Goal: Information Seeking & Learning: Check status

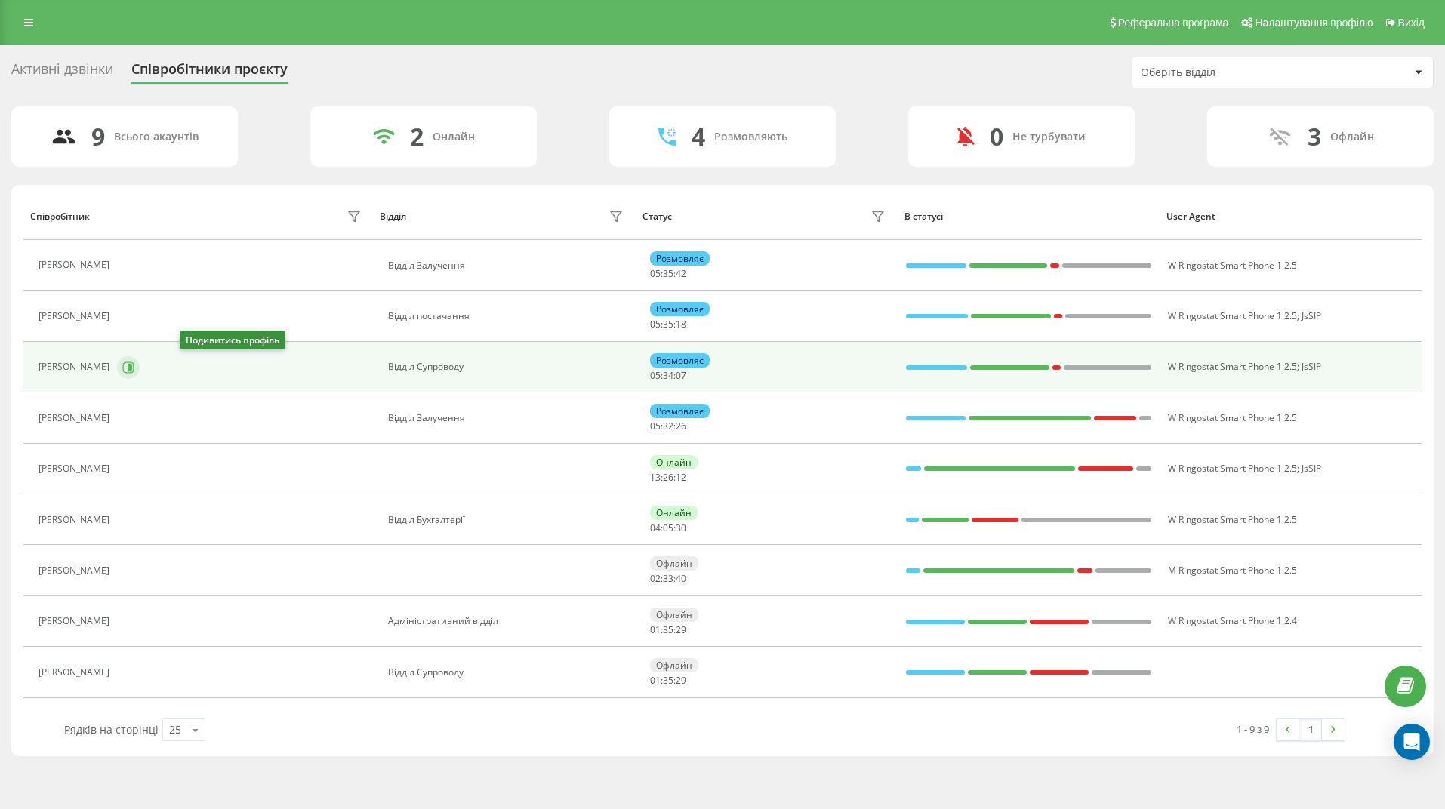
click at [134, 366] on icon at bounding box center [128, 368] width 12 height 12
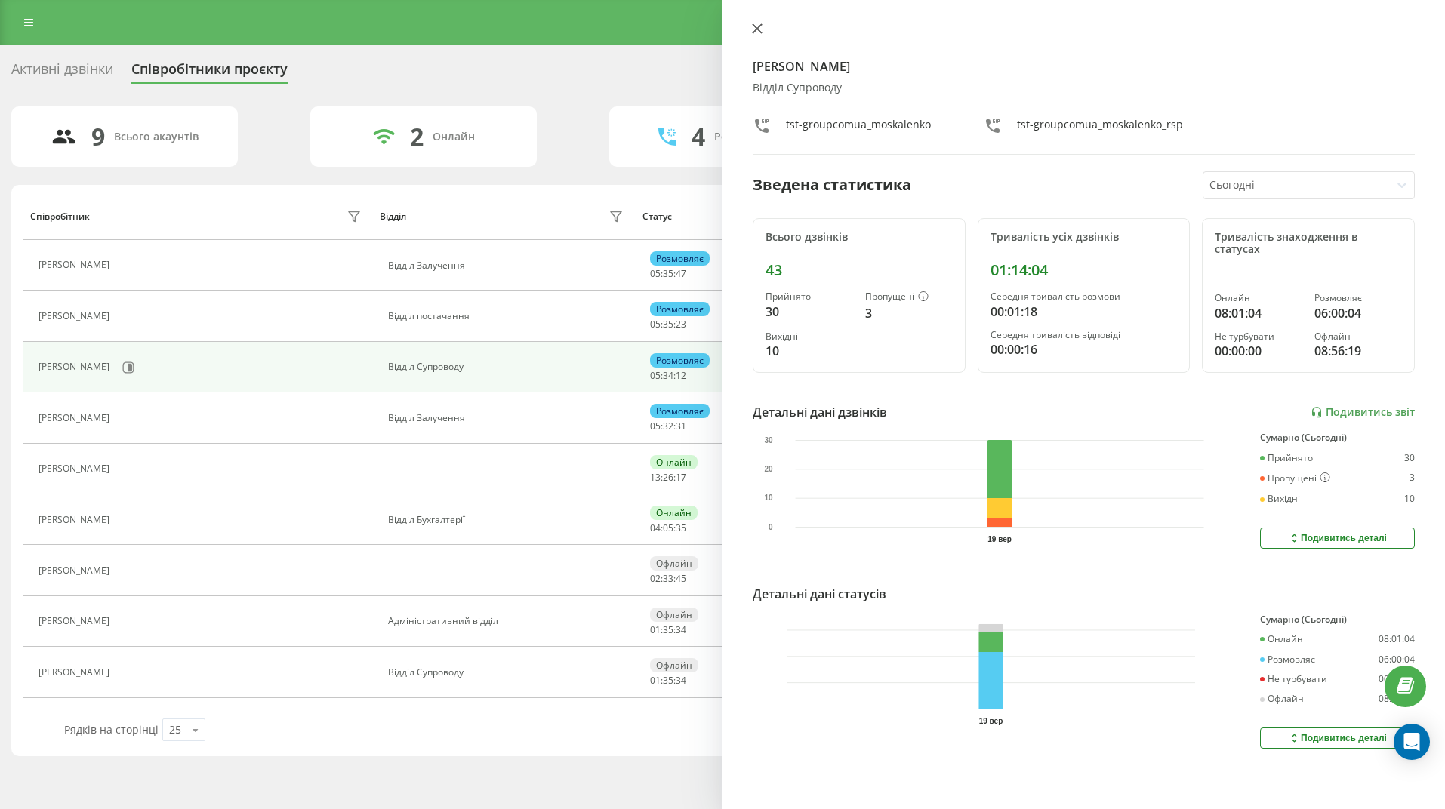
click at [758, 28] on icon at bounding box center [757, 28] width 9 height 9
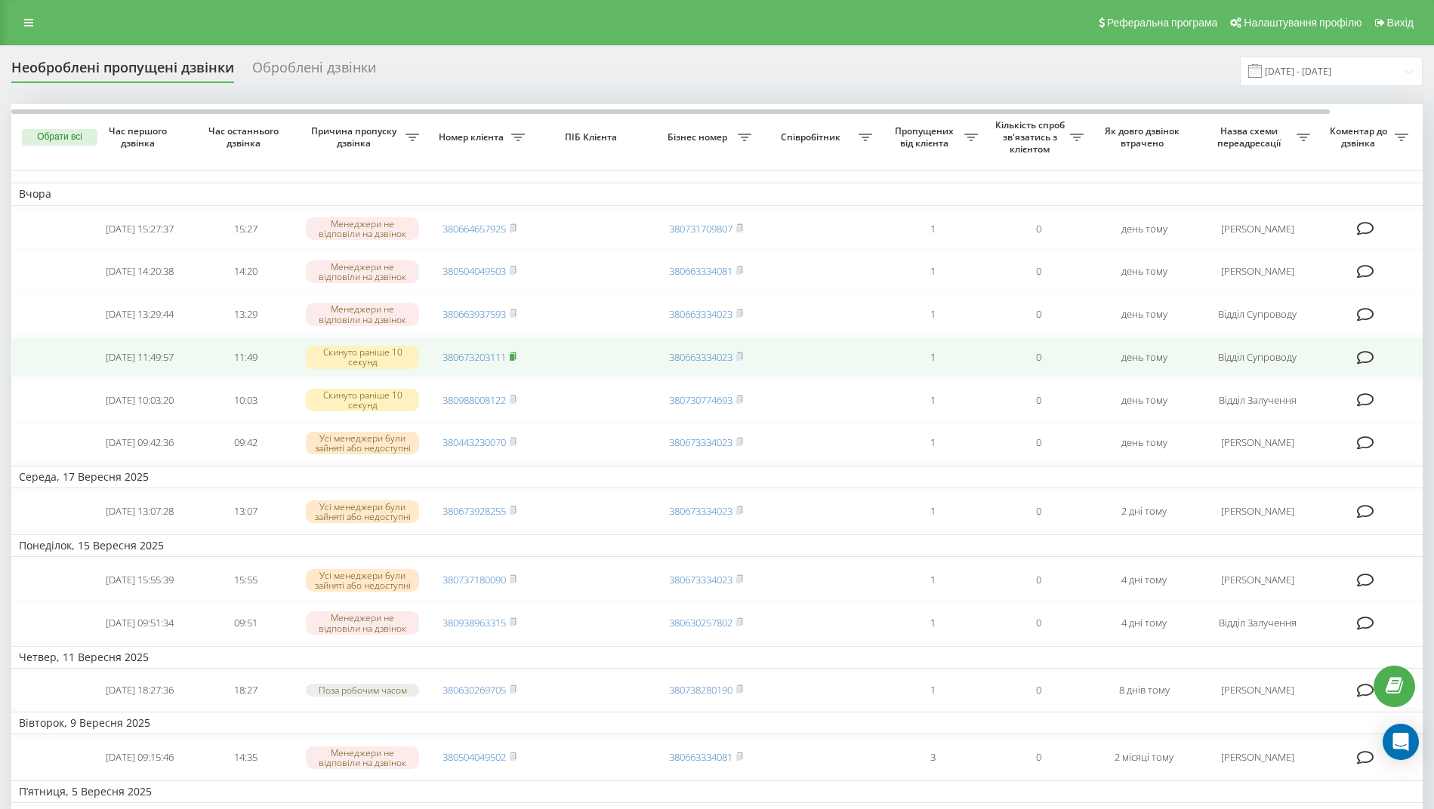
click at [514, 361] on rect at bounding box center [512, 357] width 5 height 7
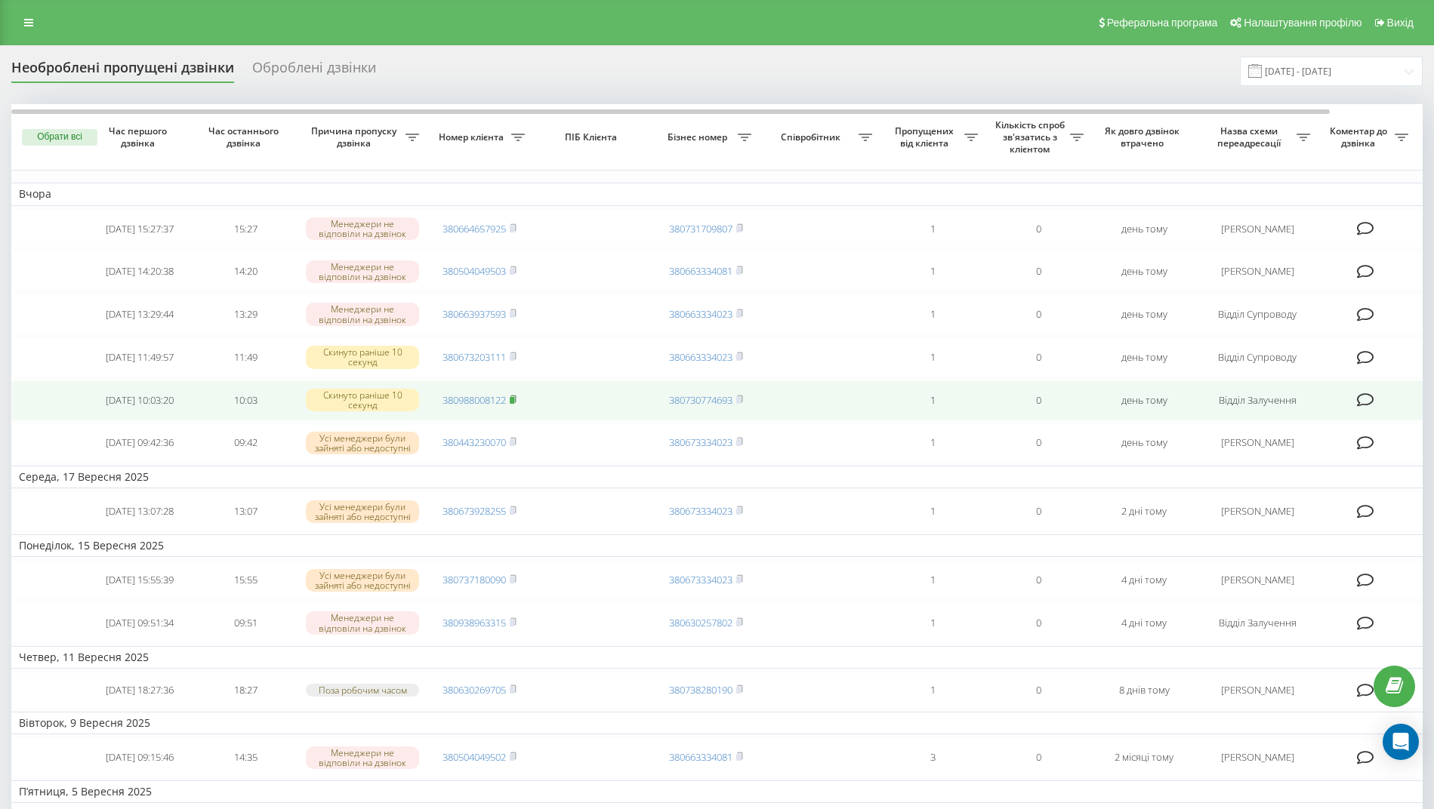
click at [516, 404] on icon at bounding box center [513, 399] width 7 height 9
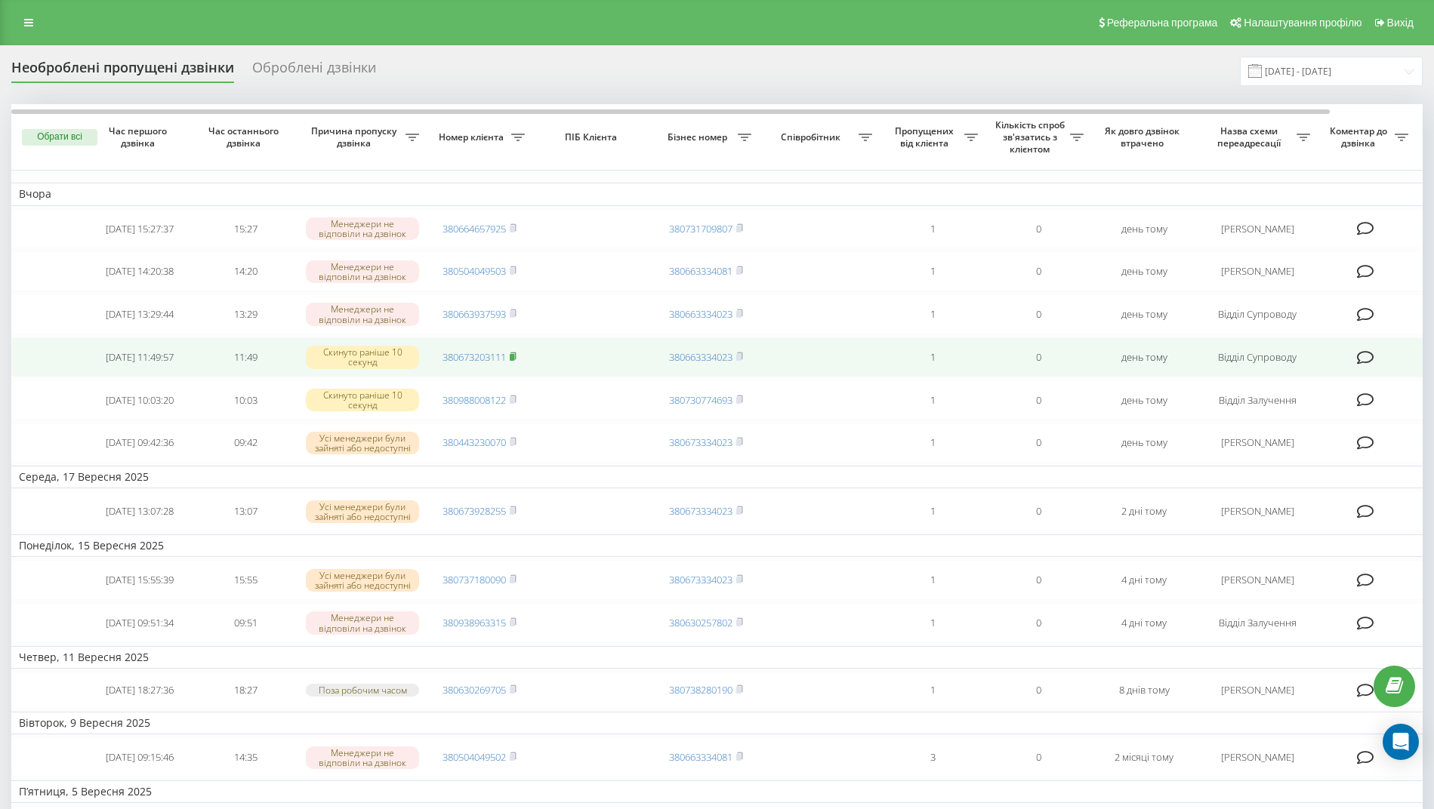
click at [512, 361] on rect at bounding box center [512, 357] width 5 height 7
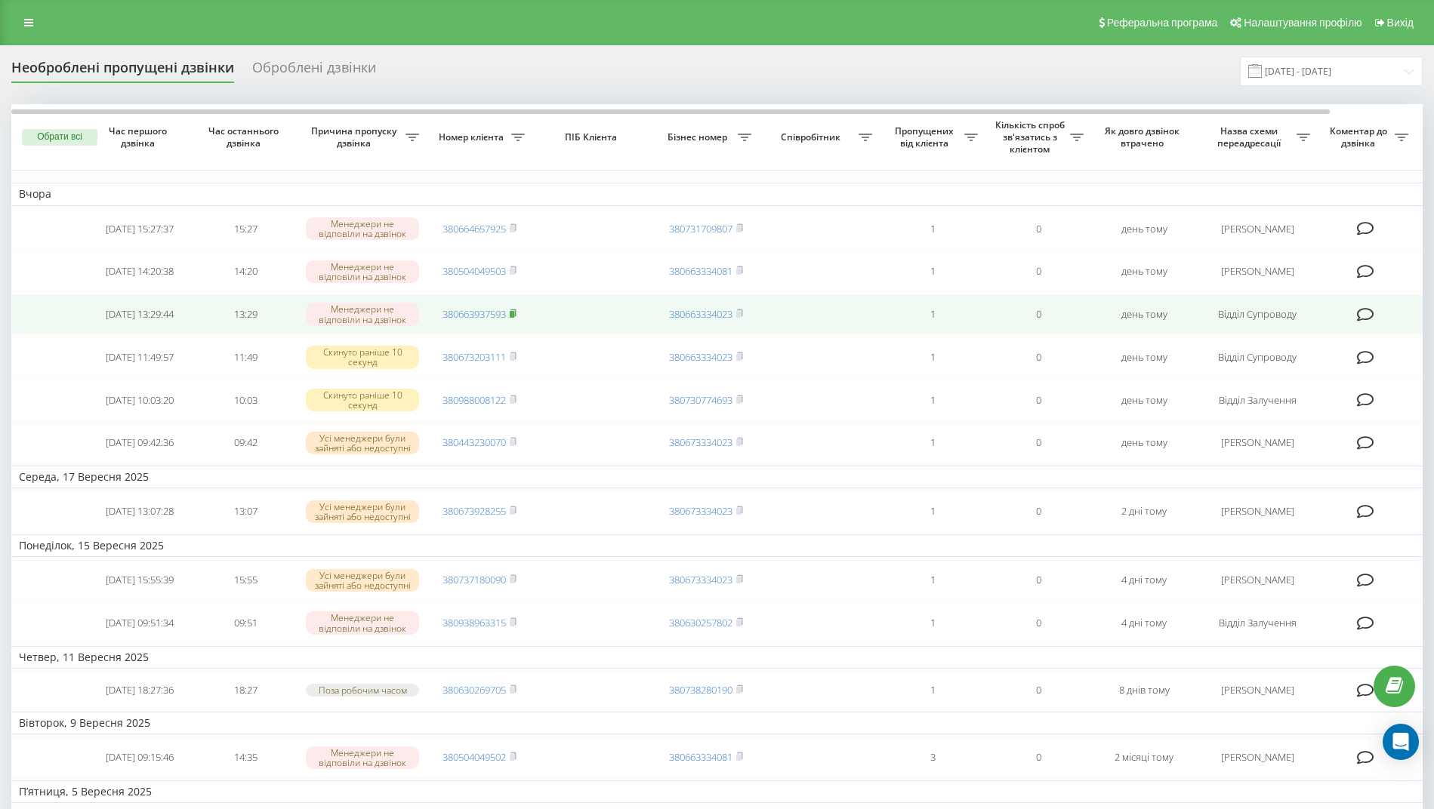
click at [514, 318] on rect at bounding box center [512, 314] width 5 height 7
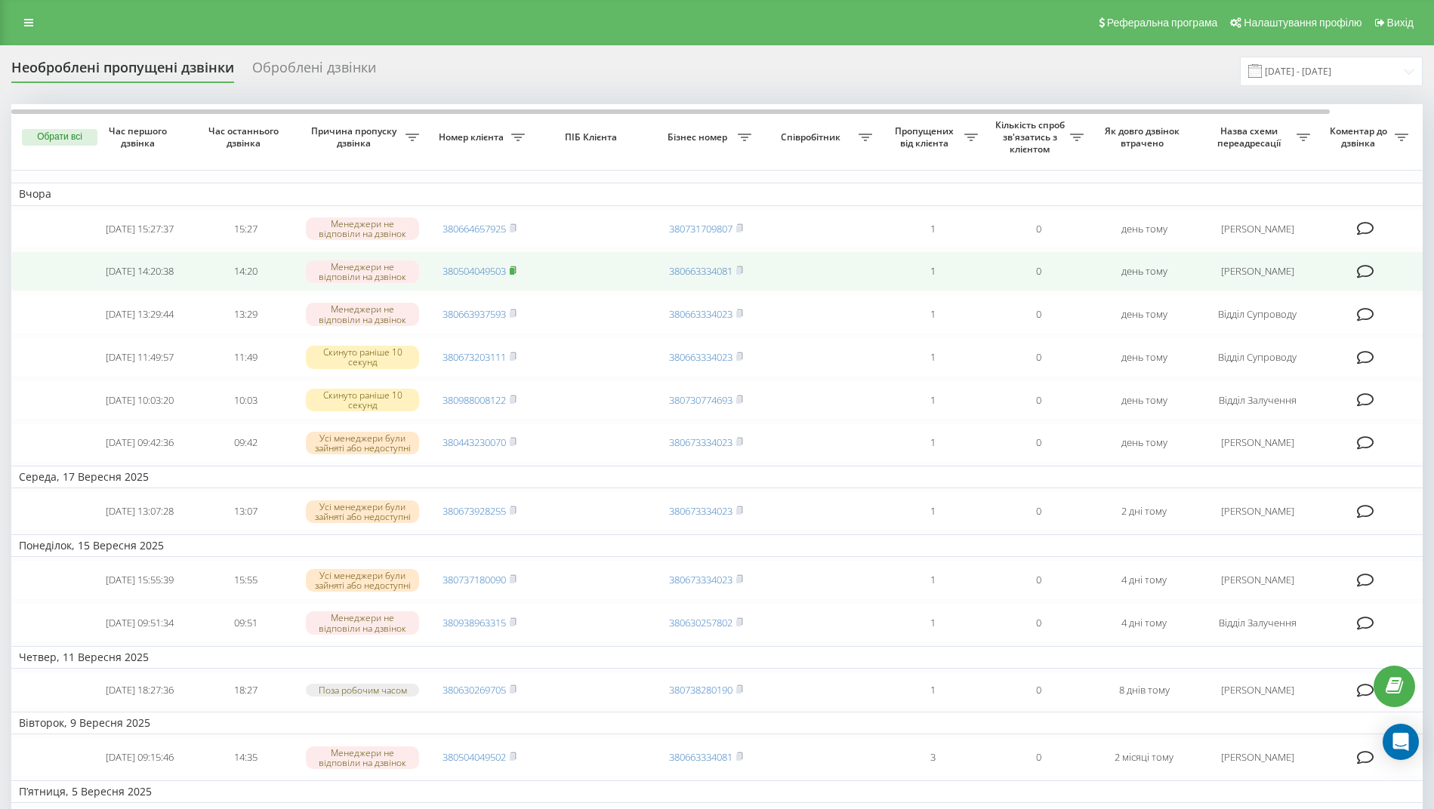
click at [514, 275] on rect at bounding box center [512, 271] width 5 height 7
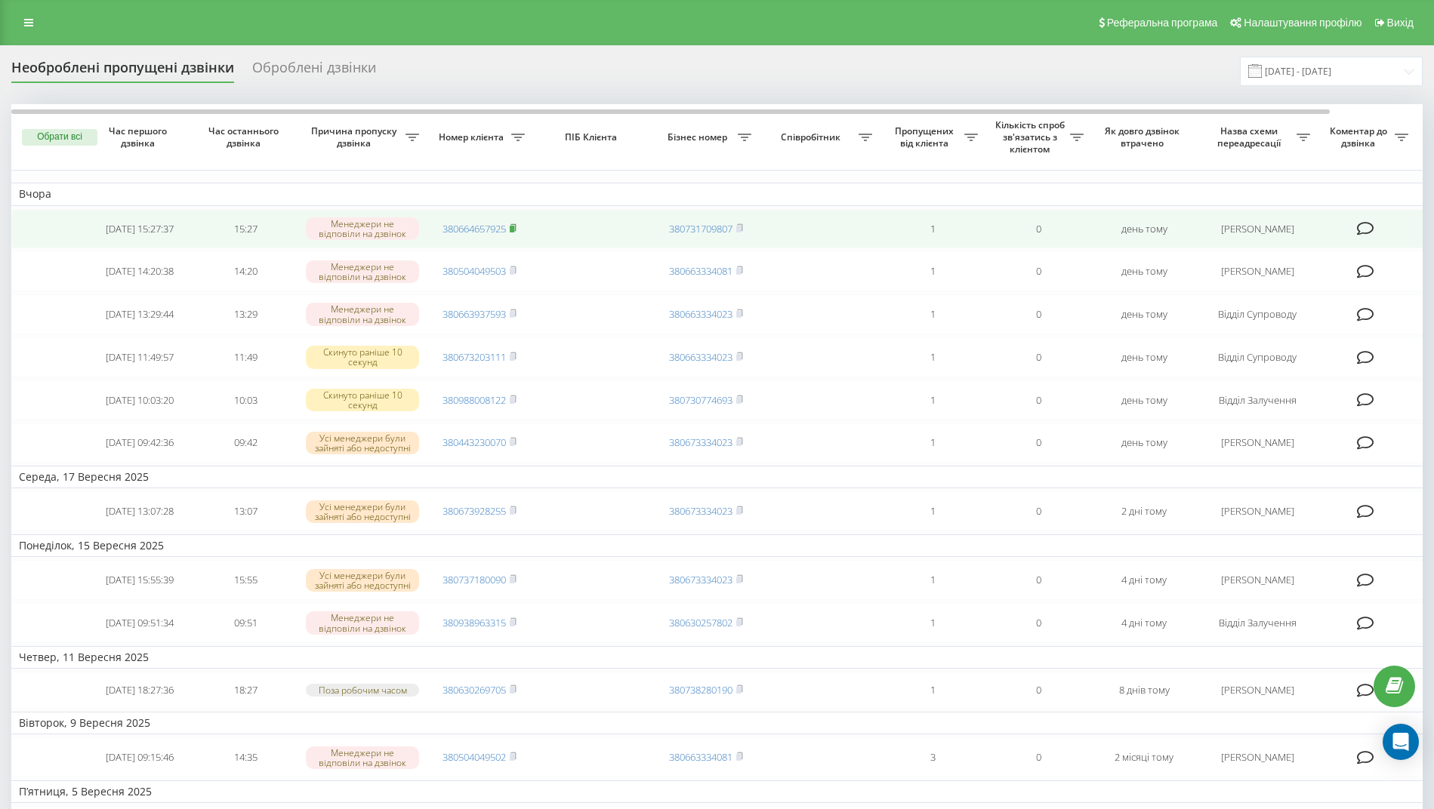
click at [514, 229] on rect at bounding box center [512, 229] width 5 height 7
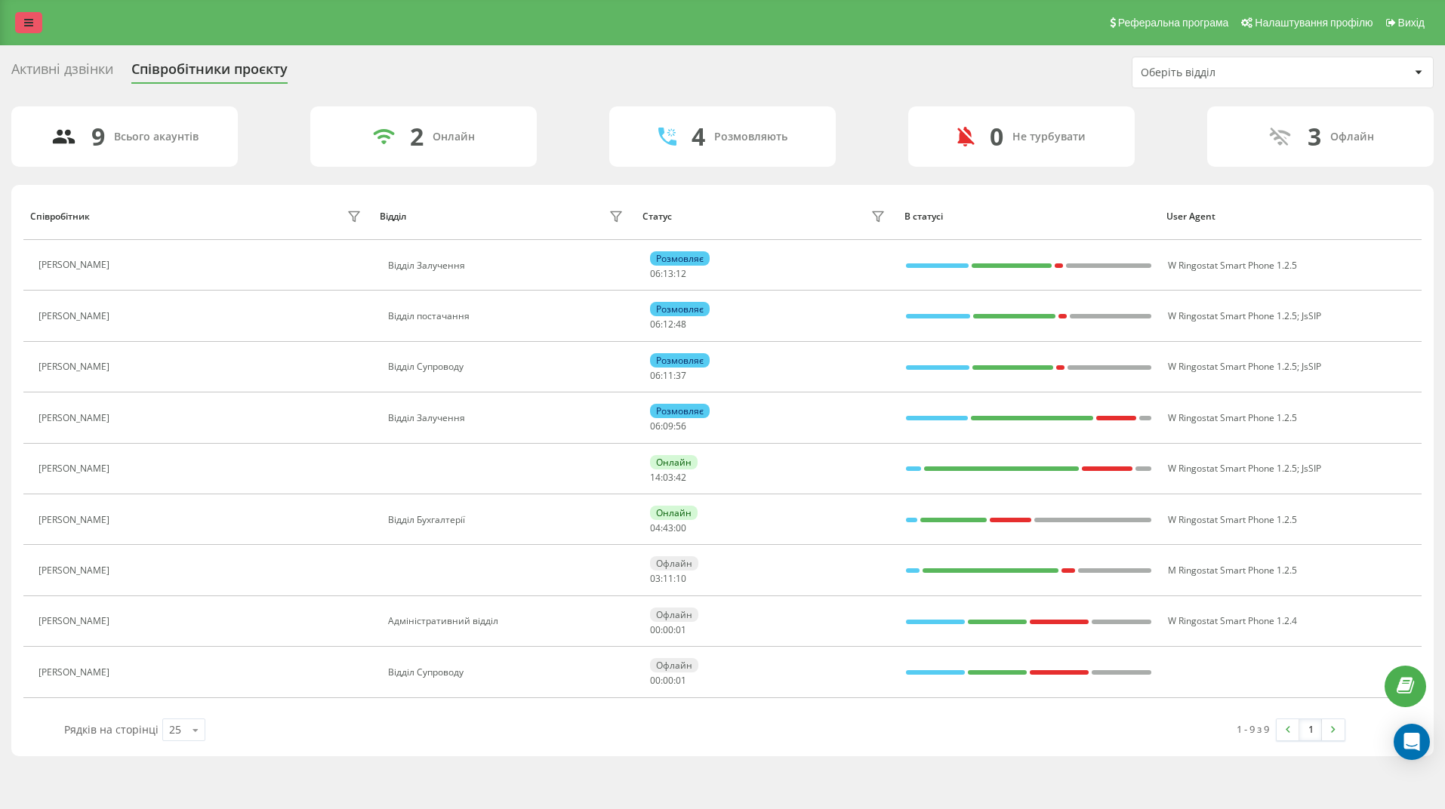
click at [29, 24] on icon at bounding box center [28, 22] width 9 height 11
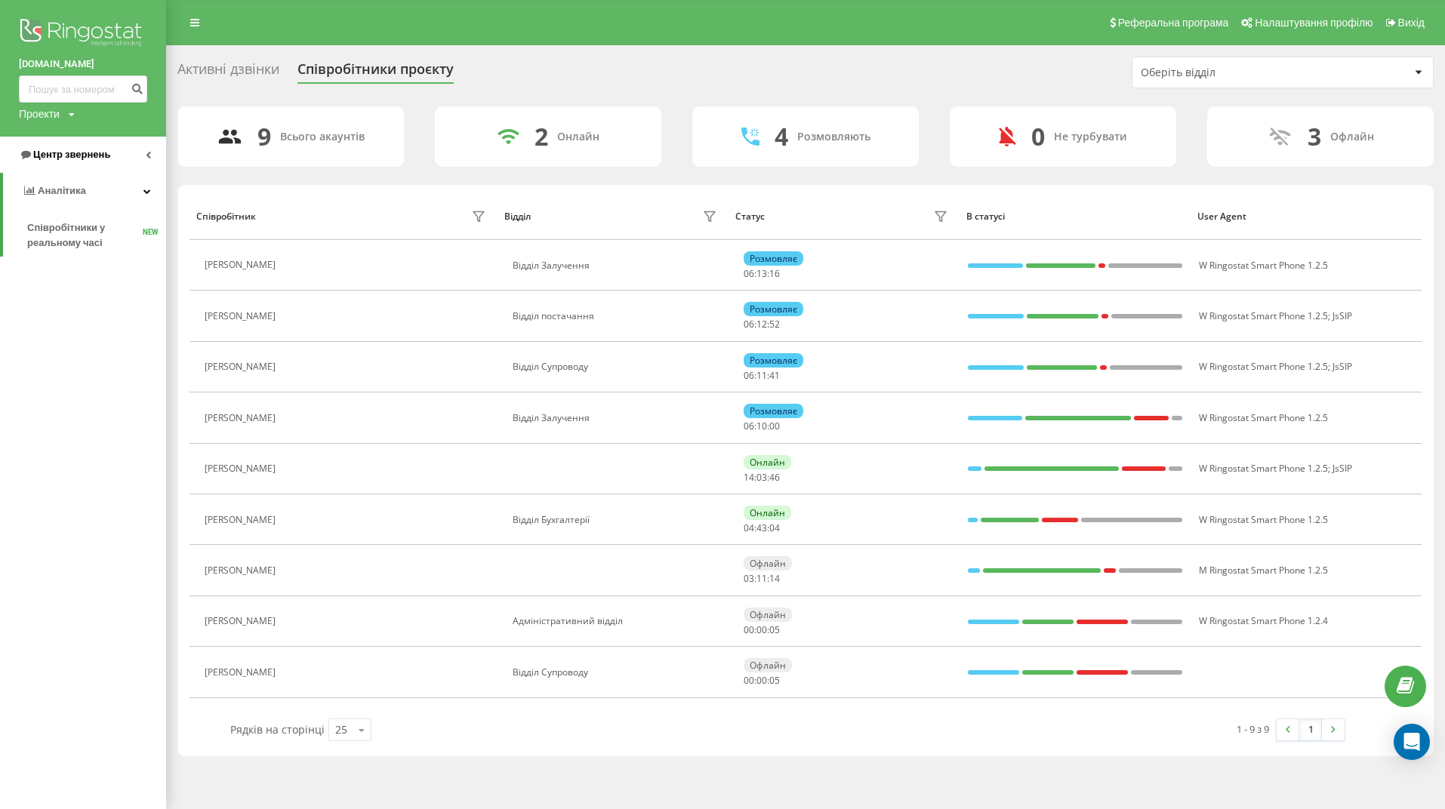
click at [91, 149] on span "Центр звернень" at bounding box center [64, 154] width 91 height 15
click at [96, 193] on span "Журнал дзвінків" at bounding box center [67, 191] width 80 height 15
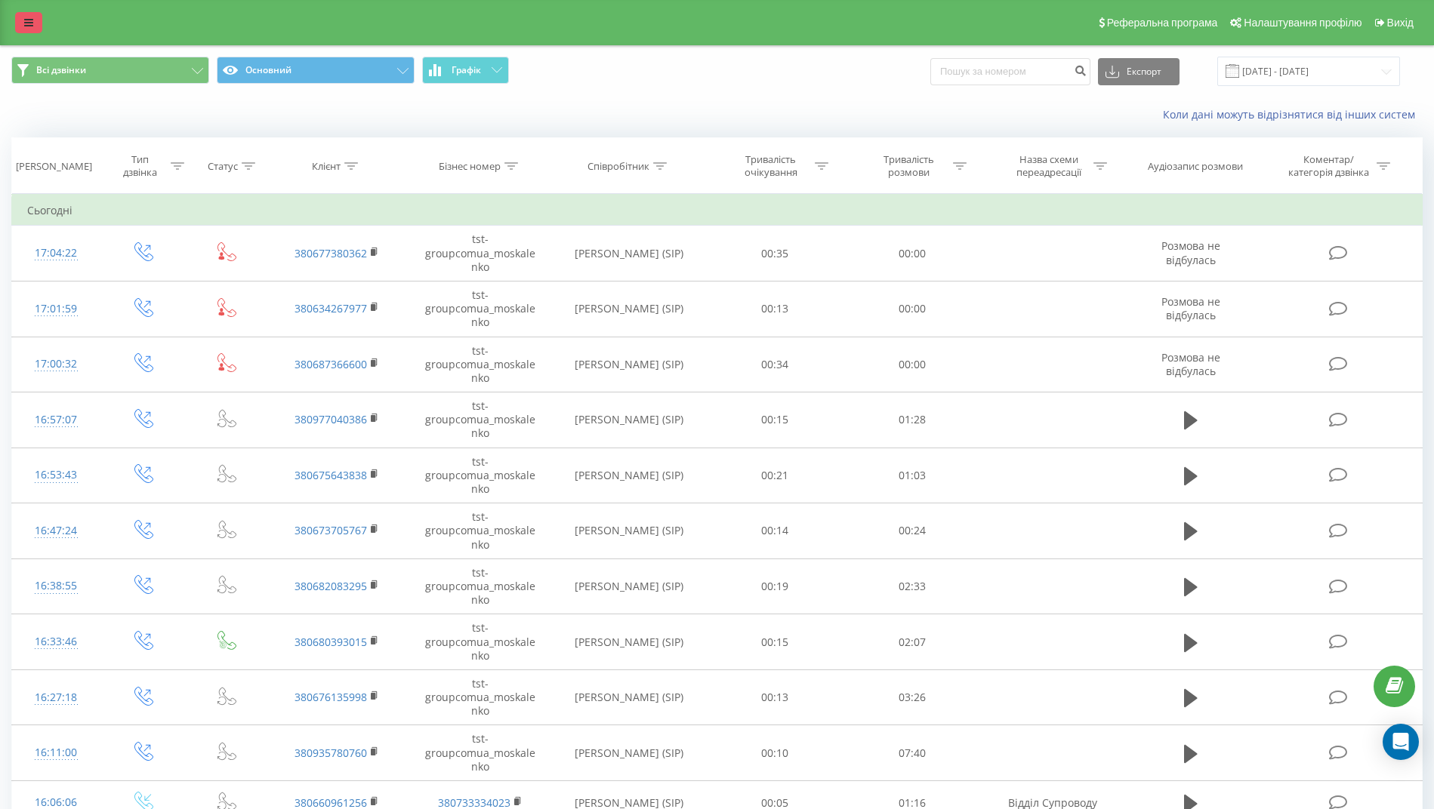
click at [22, 13] on link at bounding box center [28, 22] width 27 height 21
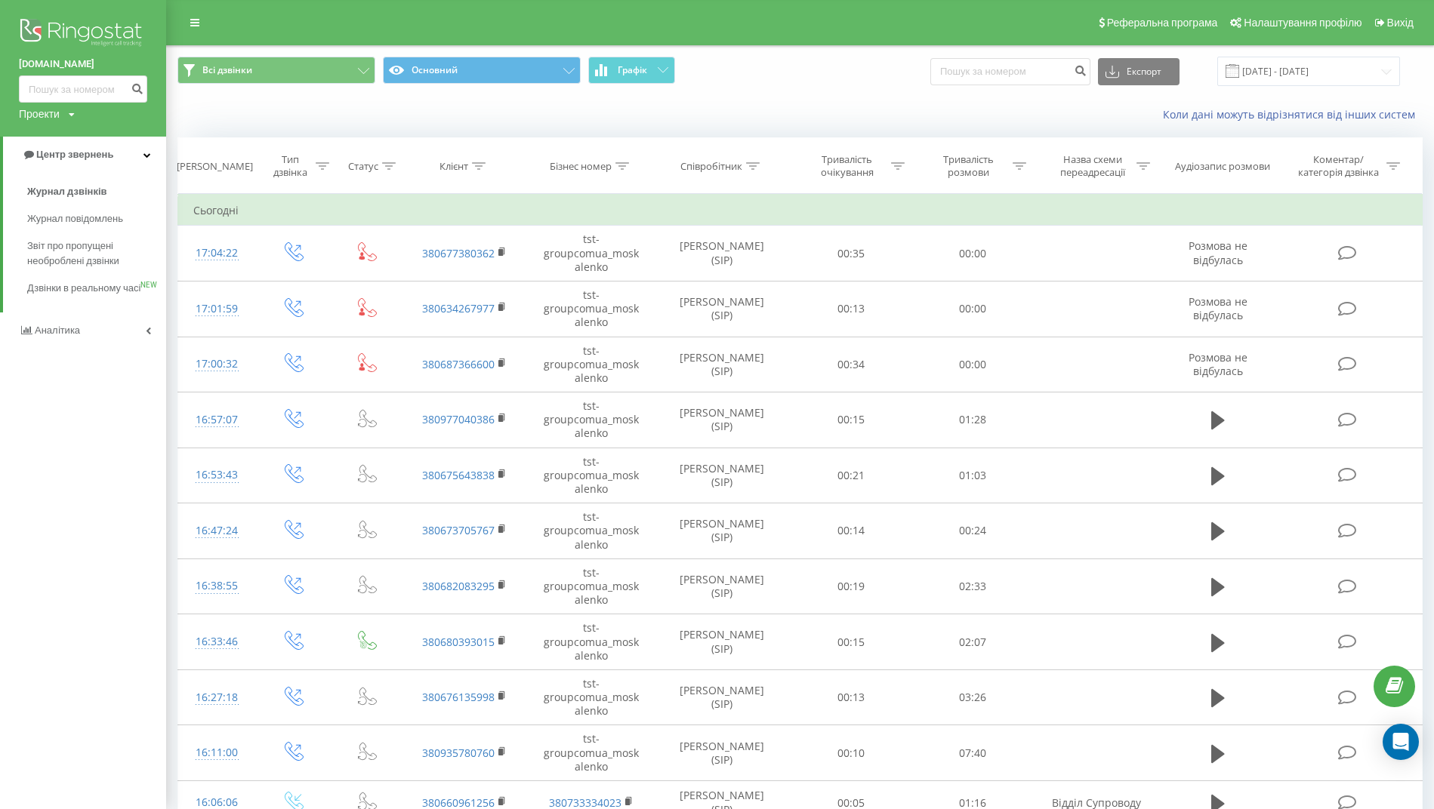
click at [408, 121] on div "Коли дані можуть відрізнятися вiд інших систем" at bounding box center [800, 115] width 1266 height 36
click at [206, 78] on button "Всі дзвінки" at bounding box center [276, 70] width 198 height 27
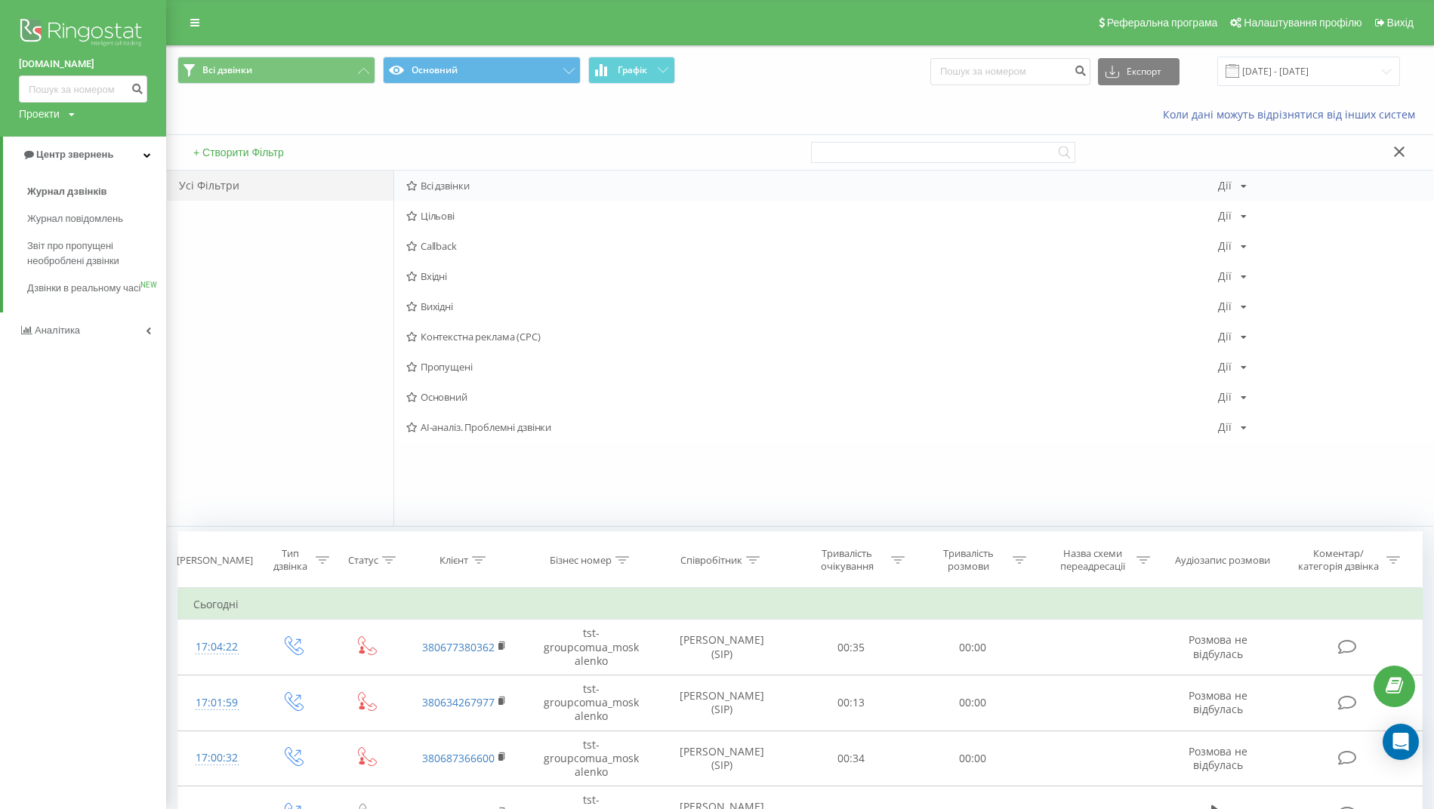
click at [433, 188] on span "Всі дзвінки" at bounding box center [812, 185] width 812 height 11
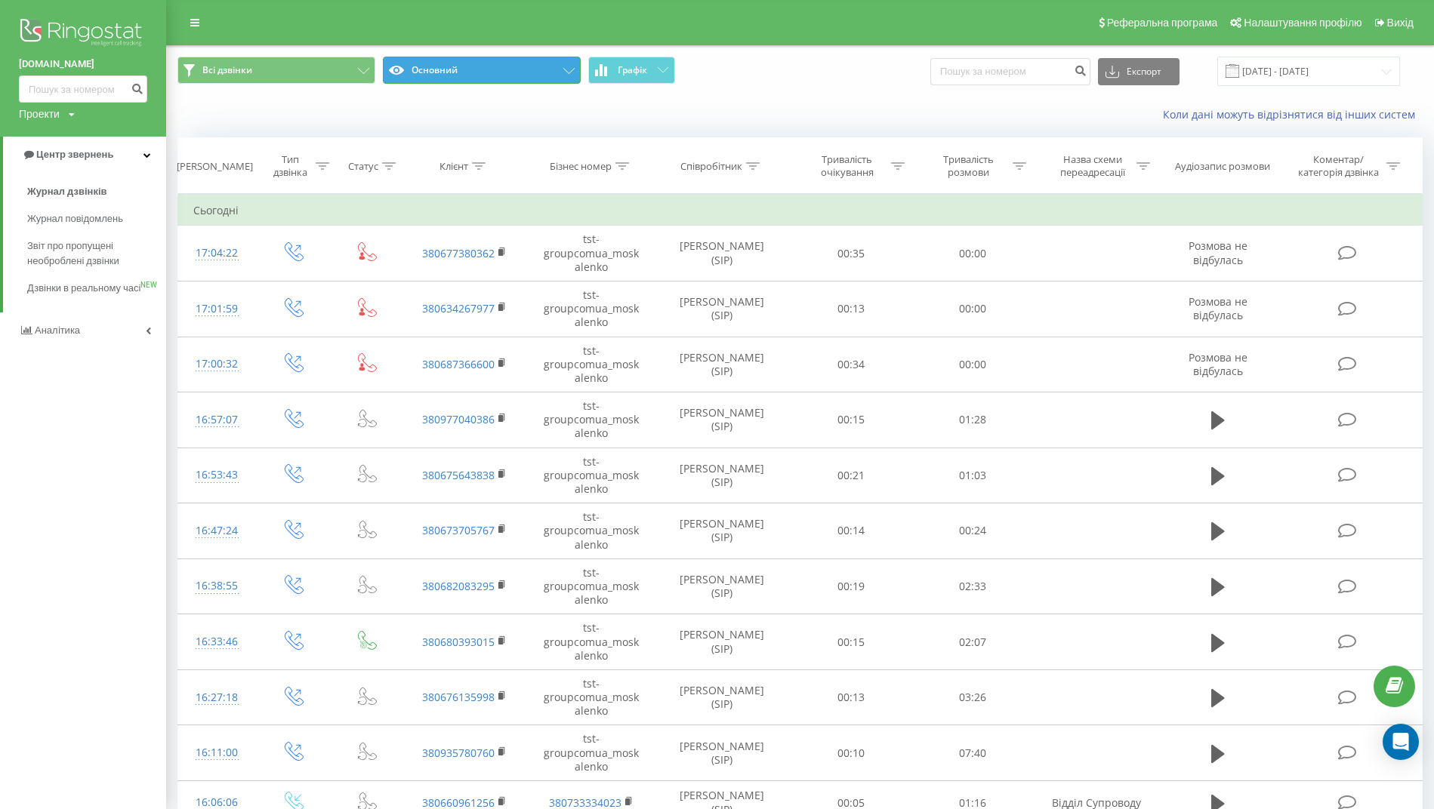
click at [426, 62] on button "Основний" at bounding box center [482, 70] width 198 height 27
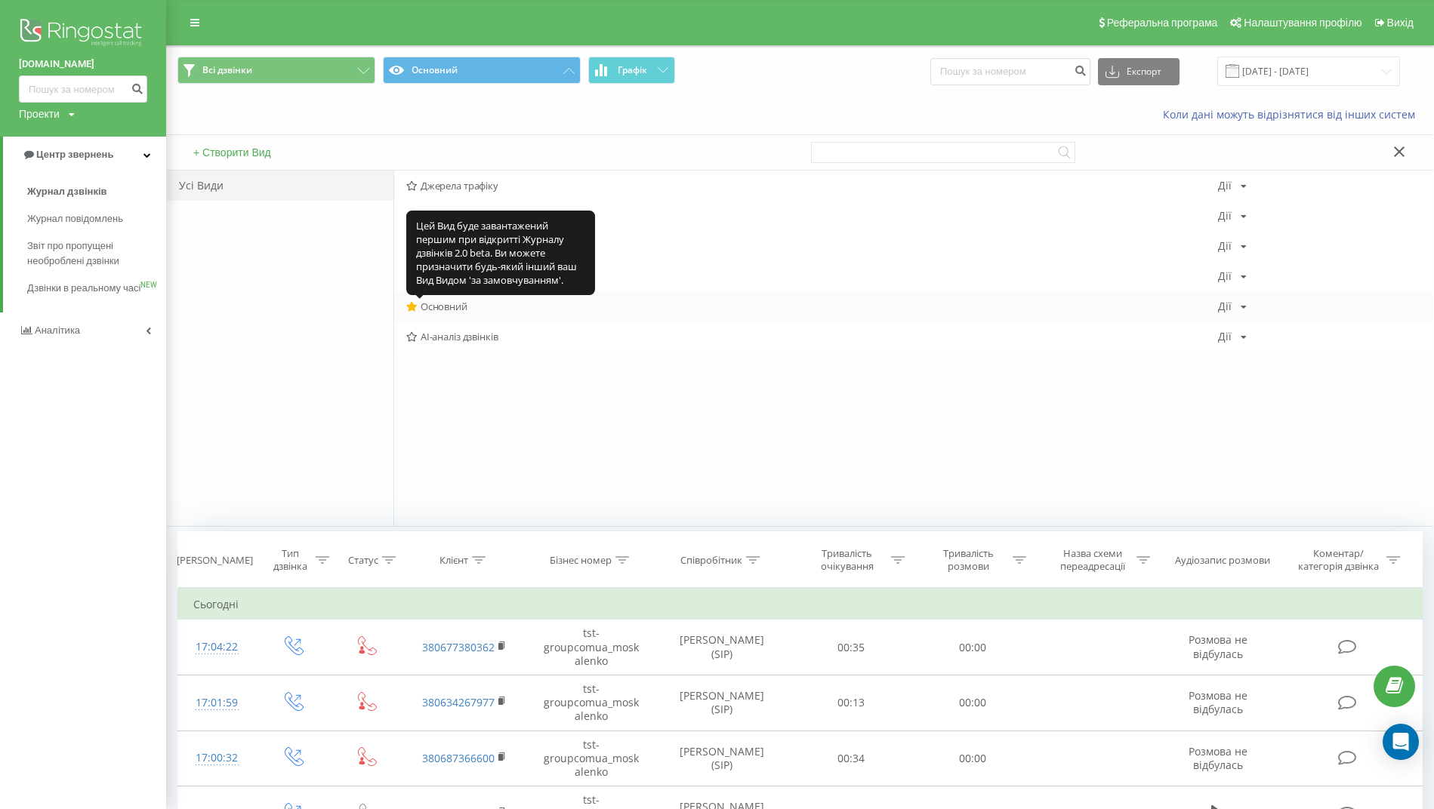
click at [415, 307] on icon at bounding box center [411, 307] width 11 height 10
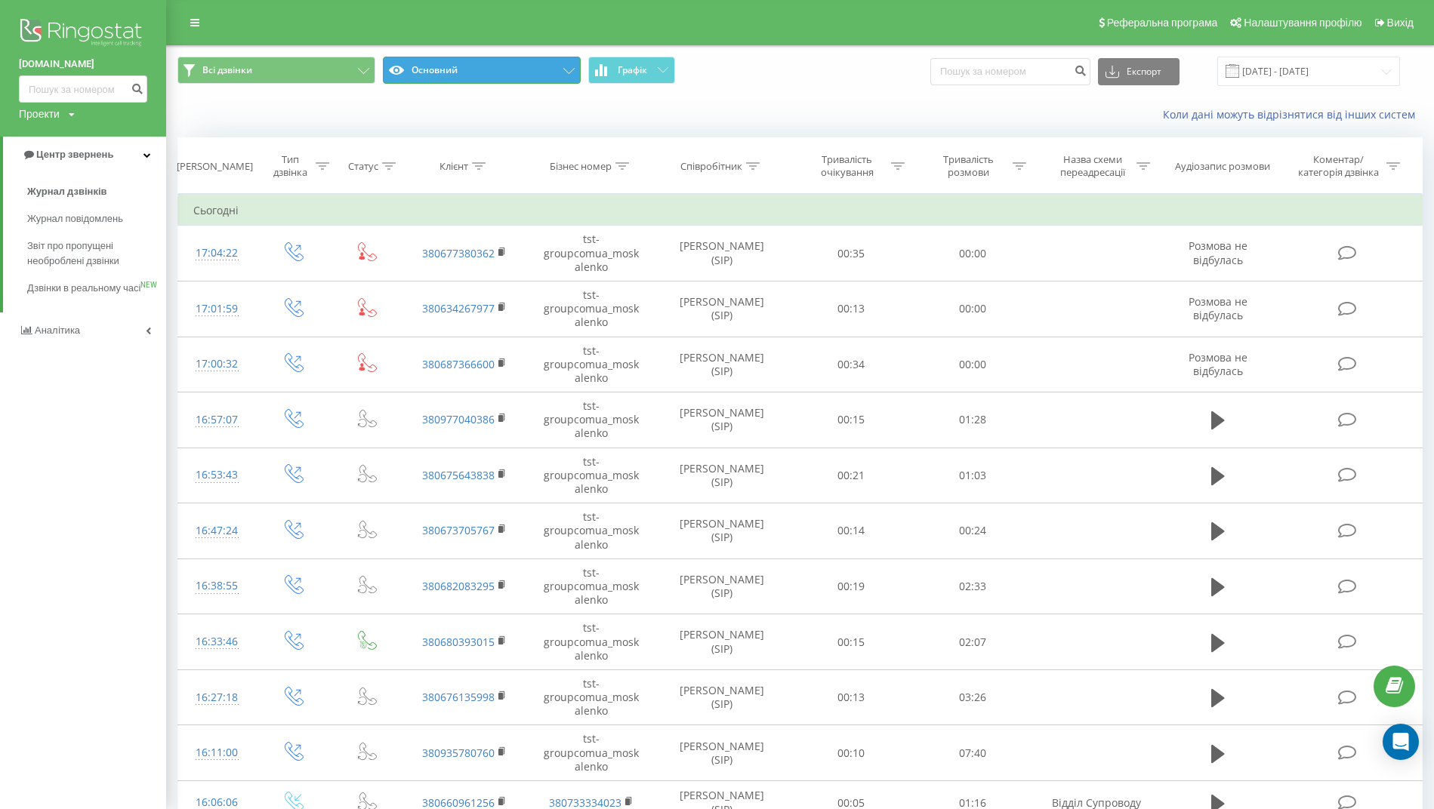
click at [470, 66] on button "Основний" at bounding box center [482, 70] width 198 height 27
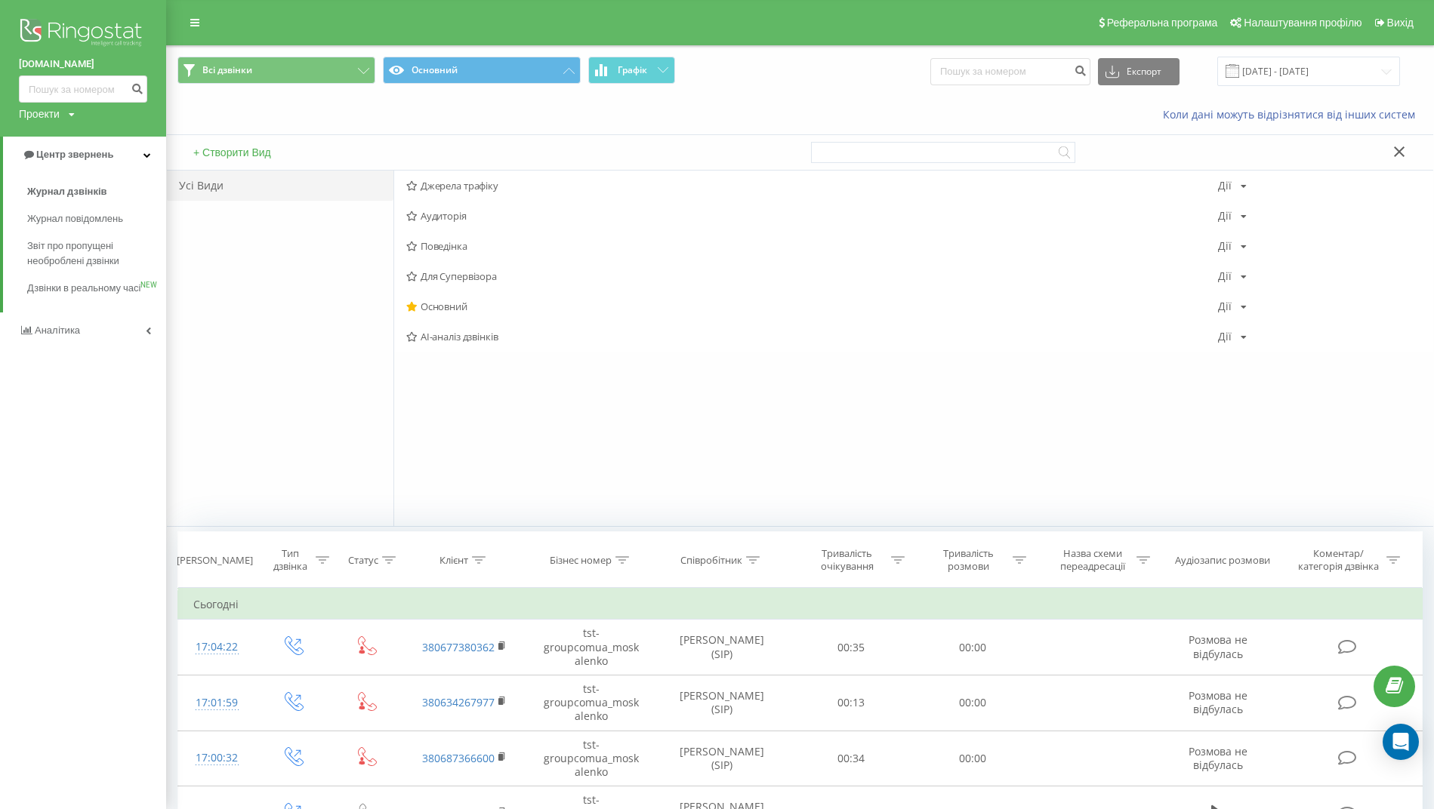
click at [685, 110] on div "Коли дані можуть відрізнятися вiд інших систем" at bounding box center [1037, 114] width 791 height 15
click at [1403, 153] on icon at bounding box center [1399, 151] width 11 height 11
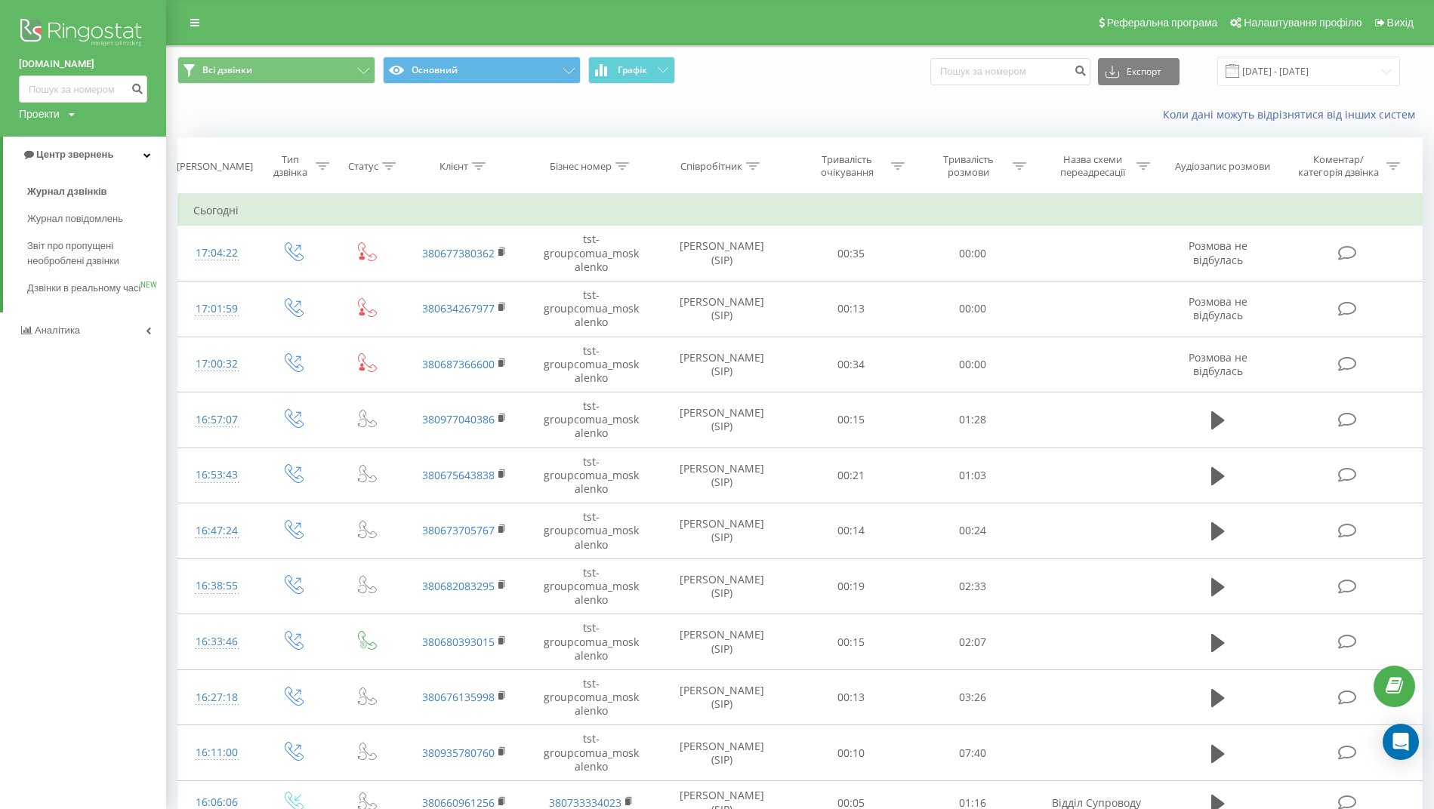
click at [285, 131] on div "Коли дані можуть відрізнятися вiд інших систем" at bounding box center [800, 115] width 1266 height 36
click at [836, 116] on div "Коли дані можуть відрізнятися вiд інших систем" at bounding box center [1037, 114] width 791 height 15
click at [194, 22] on icon at bounding box center [194, 22] width 9 height 11
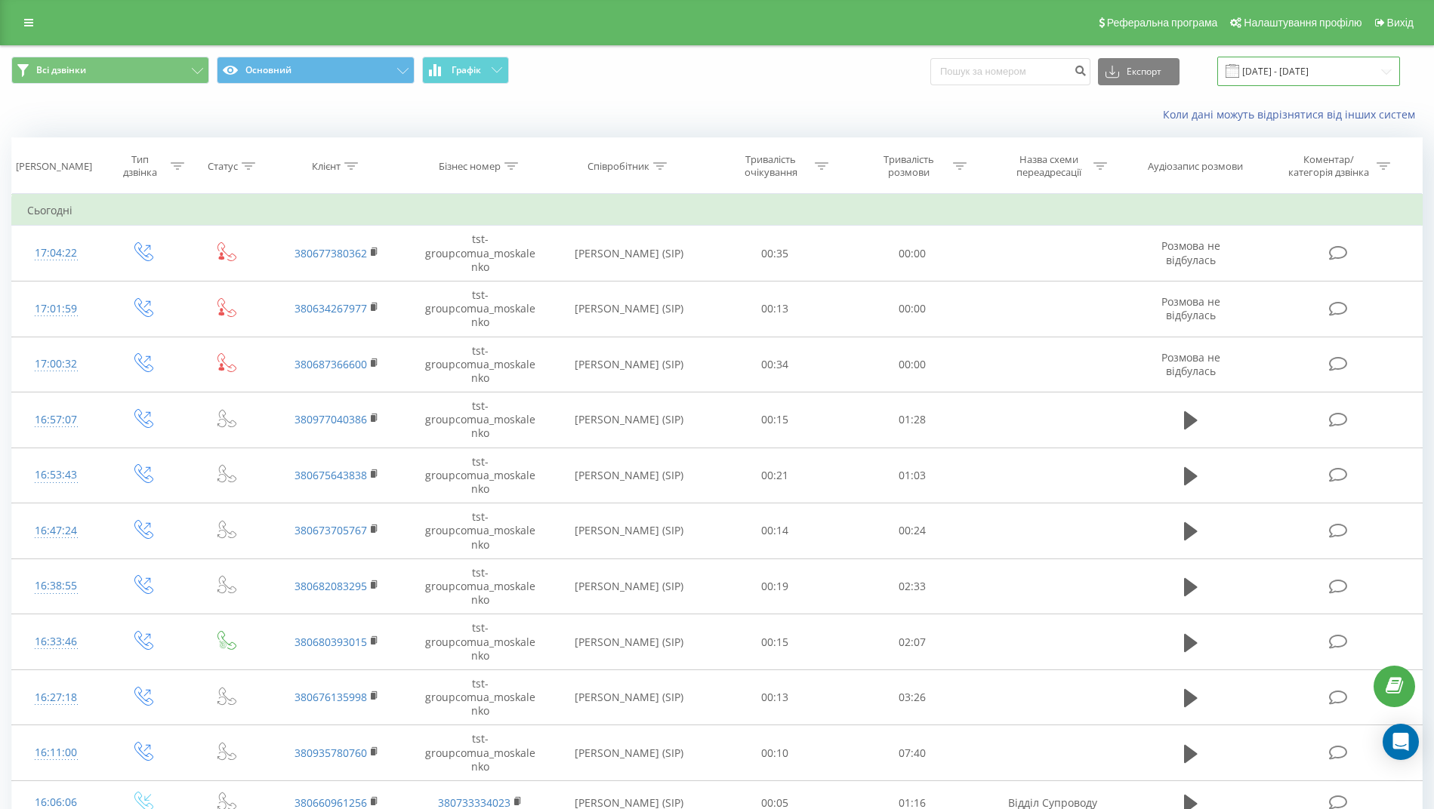
click at [1268, 63] on input "[DATE] - [DATE]" at bounding box center [1308, 71] width 183 height 29
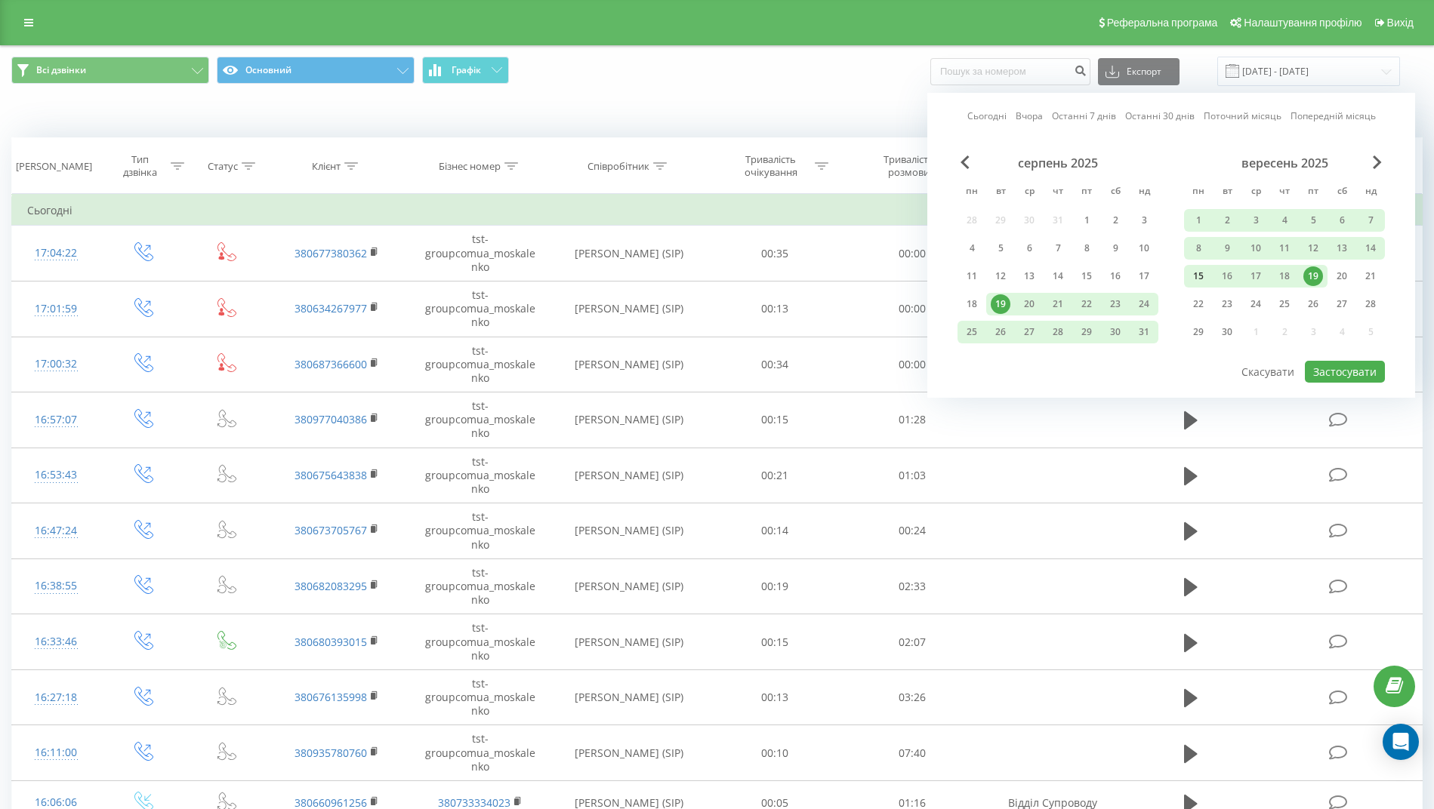
click at [1197, 276] on div "15" at bounding box center [1198, 277] width 20 height 20
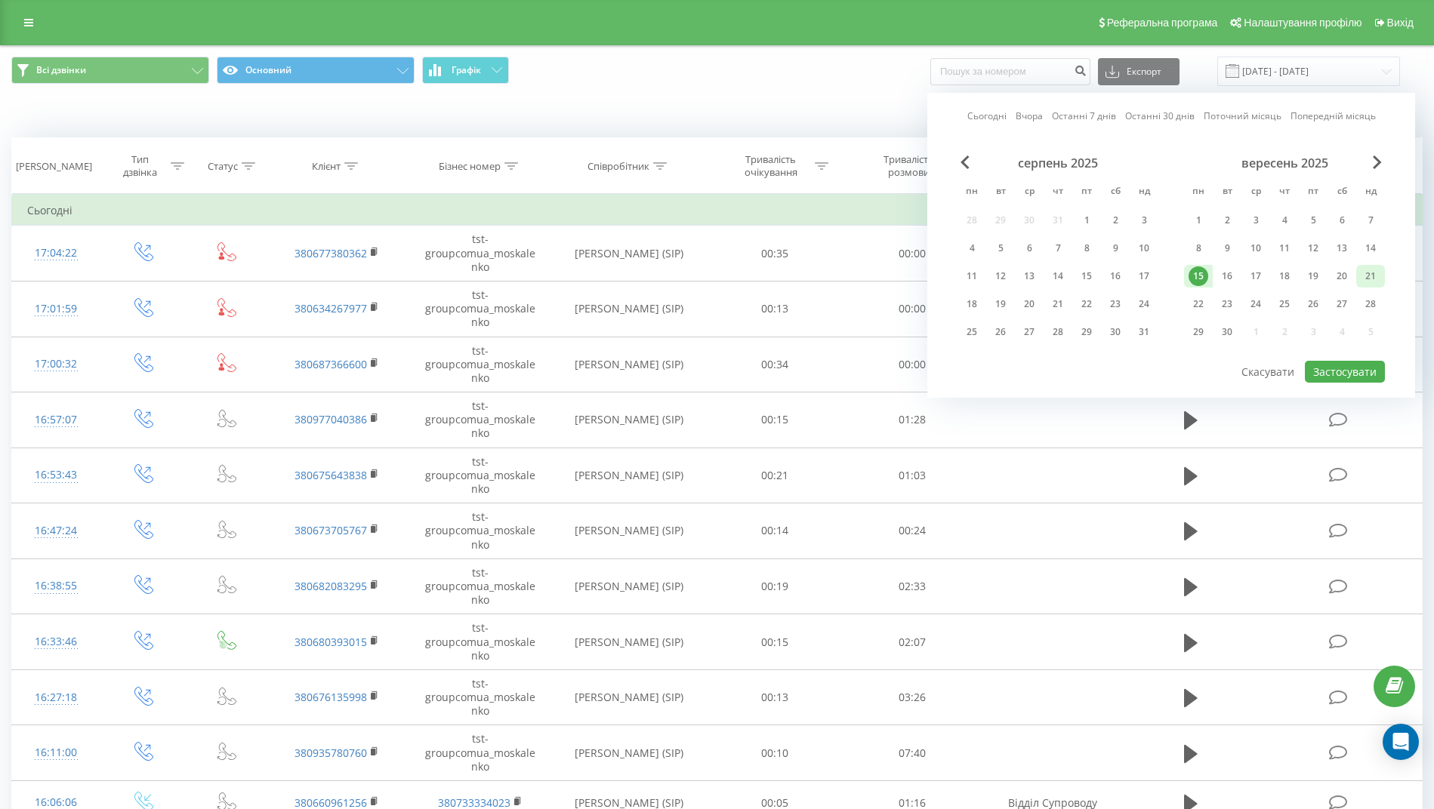
click at [1360, 276] on div "21" at bounding box center [1370, 276] width 29 height 23
click at [1345, 370] on button "Застосувати" at bounding box center [1345, 372] width 80 height 22
type input "[DATE] - [DATE]"
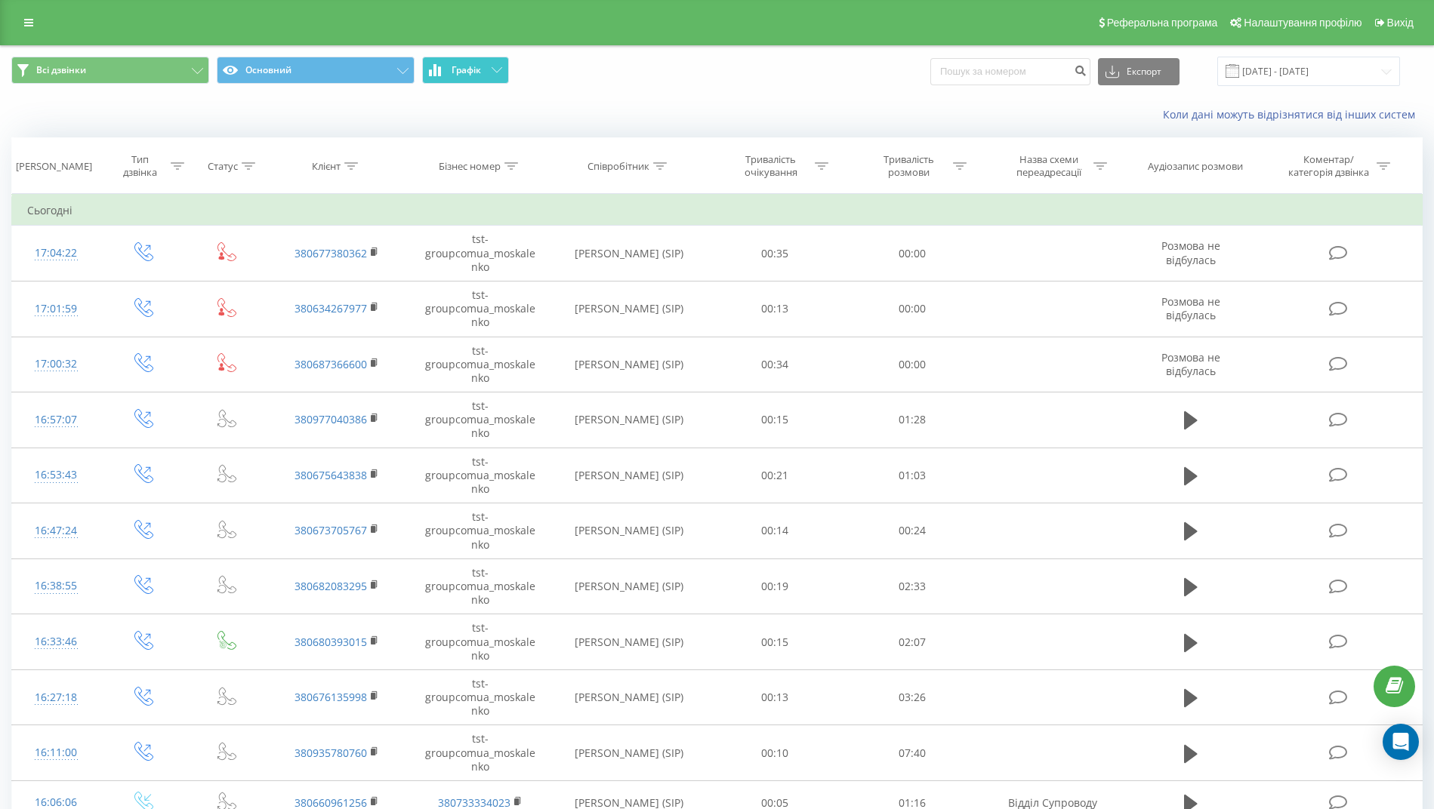
click at [451, 71] on button "Графік" at bounding box center [465, 70] width 87 height 27
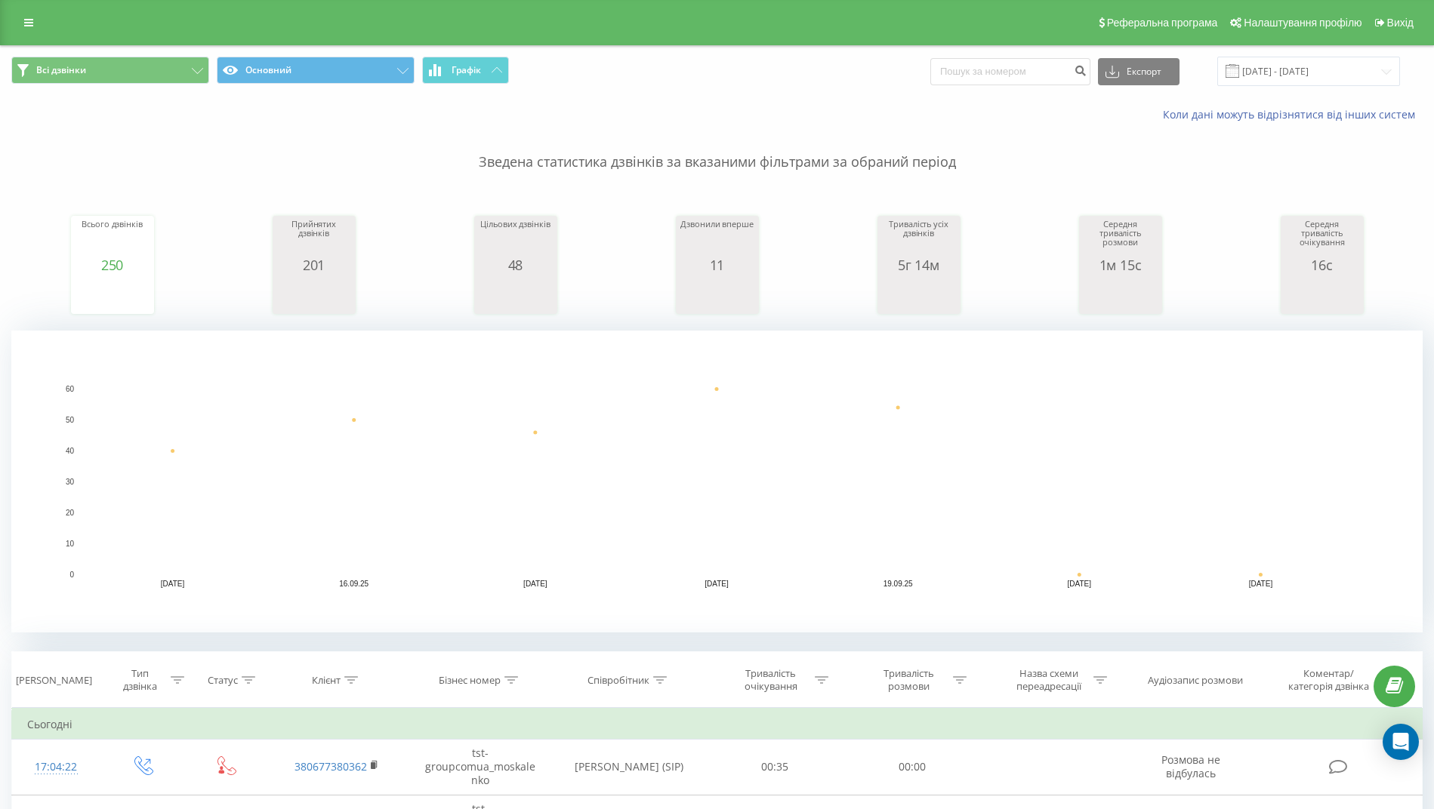
scroll to position [377, 0]
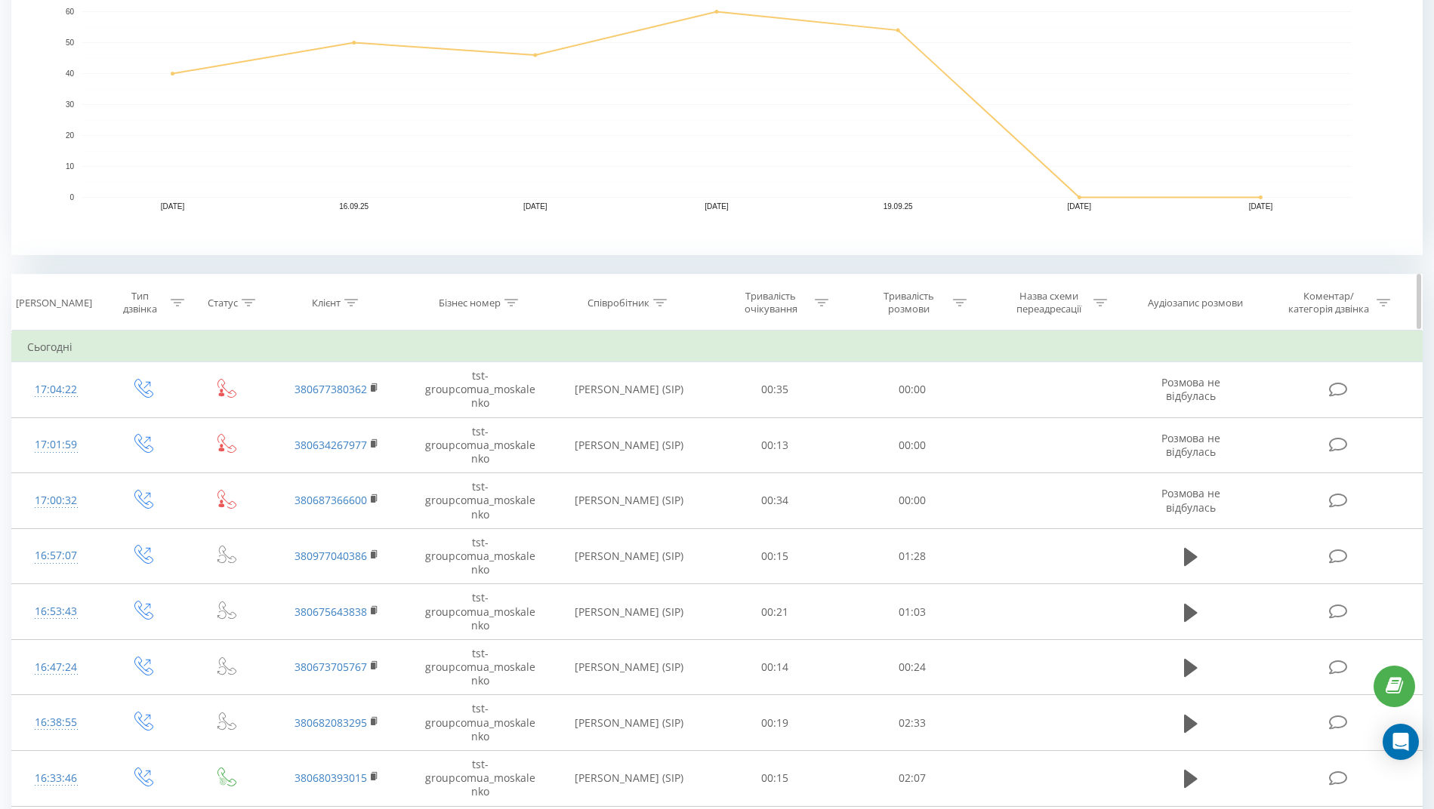
click at [958, 303] on icon at bounding box center [960, 303] width 14 height 8
click at [897, 372] on div at bounding box center [903, 375] width 107 height 14
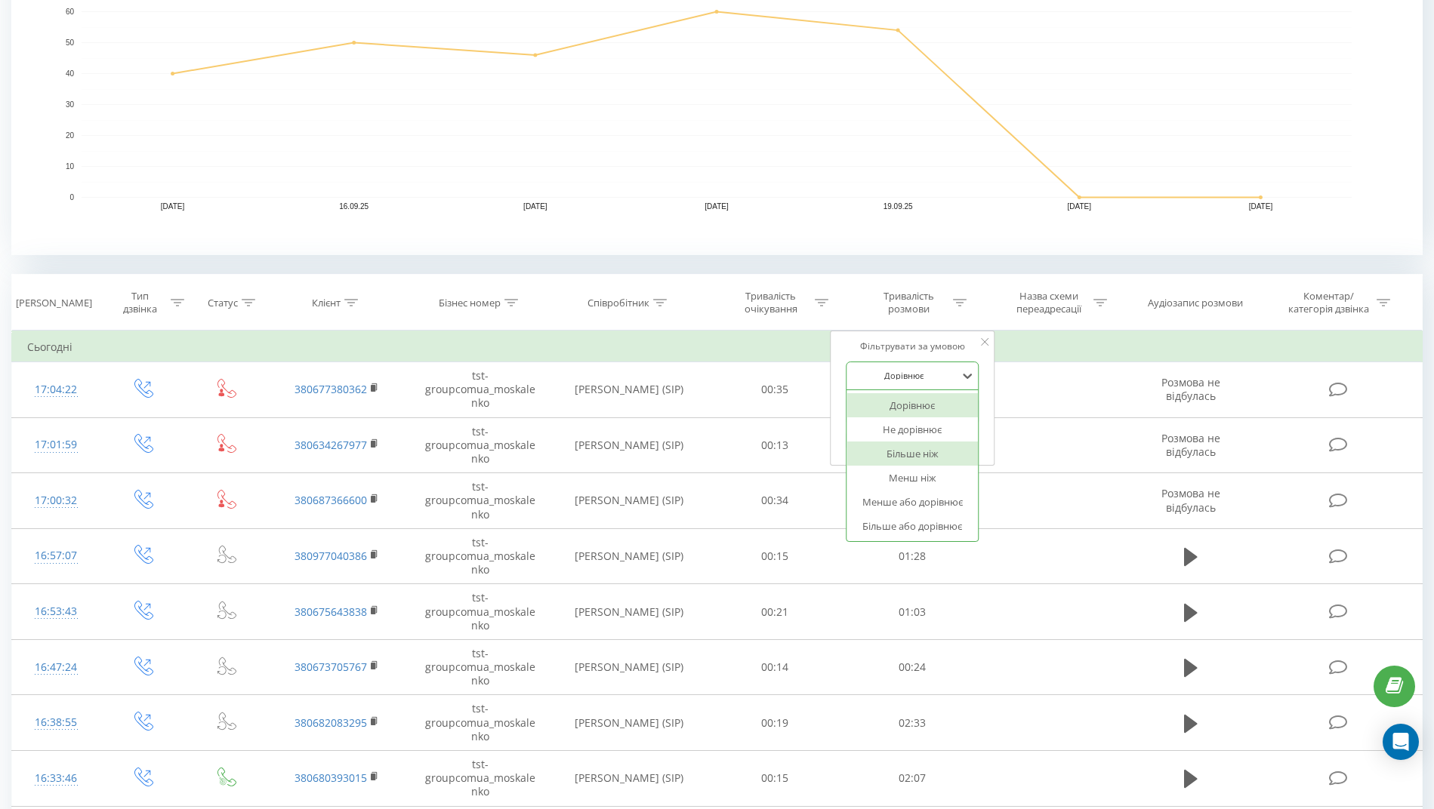
click at [938, 457] on div "Більше ніж" at bounding box center [911, 454] width 131 height 24
drag, startPoint x: 872, startPoint y: 411, endPoint x: 836, endPoint y: 410, distance: 36.3
click at [836, 410] on div "Фільтрувати за умовою Більше ніж Скасувати OK" at bounding box center [912, 399] width 165 height 136
type input "00:30"
click at [933, 439] on span "OK" at bounding box center [944, 440] width 42 height 23
